Goal: Task Accomplishment & Management: Manage account settings

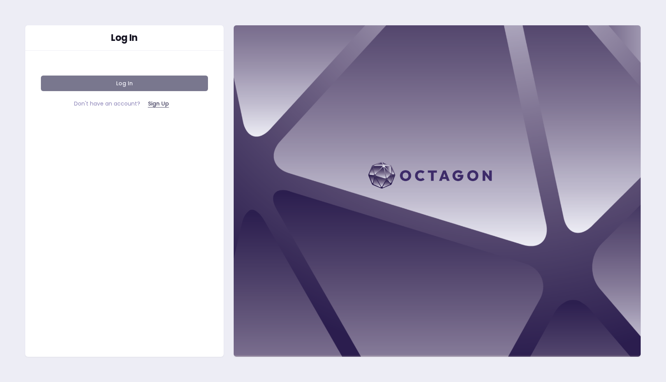
click at [119, 82] on button "Log In" at bounding box center [124, 84] width 167 height 16
click at [137, 83] on button "Log In" at bounding box center [124, 84] width 167 height 16
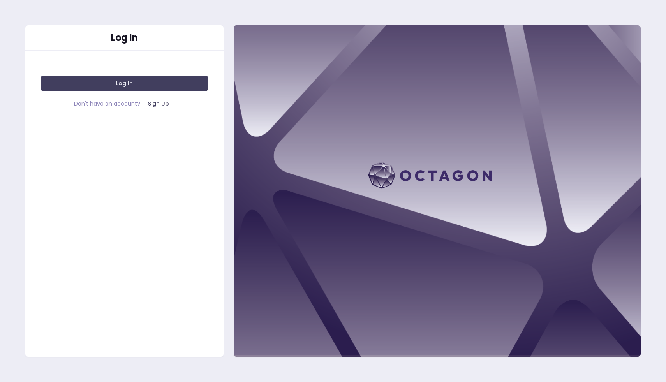
click at [188, 136] on div "Log In Log In Don't have an account? Sign Up" at bounding box center [124, 191] width 199 height 332
